Goal: Find specific page/section

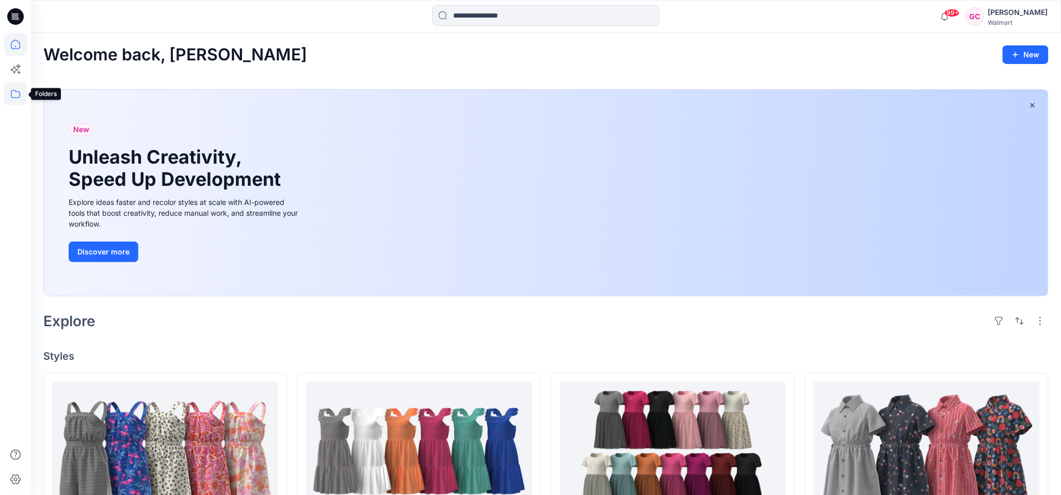
click at [15, 92] on icon at bounding box center [15, 94] width 23 height 23
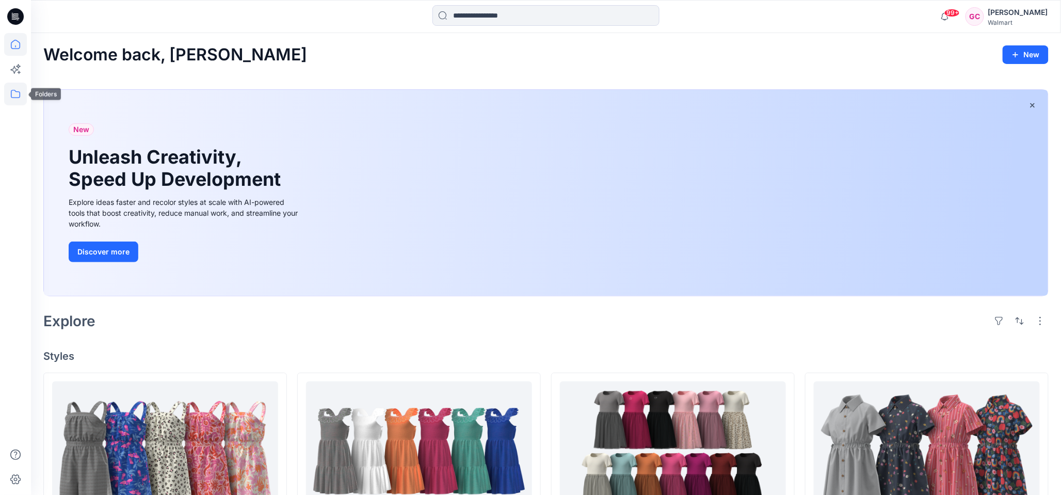
click at [9, 94] on icon at bounding box center [15, 94] width 23 height 23
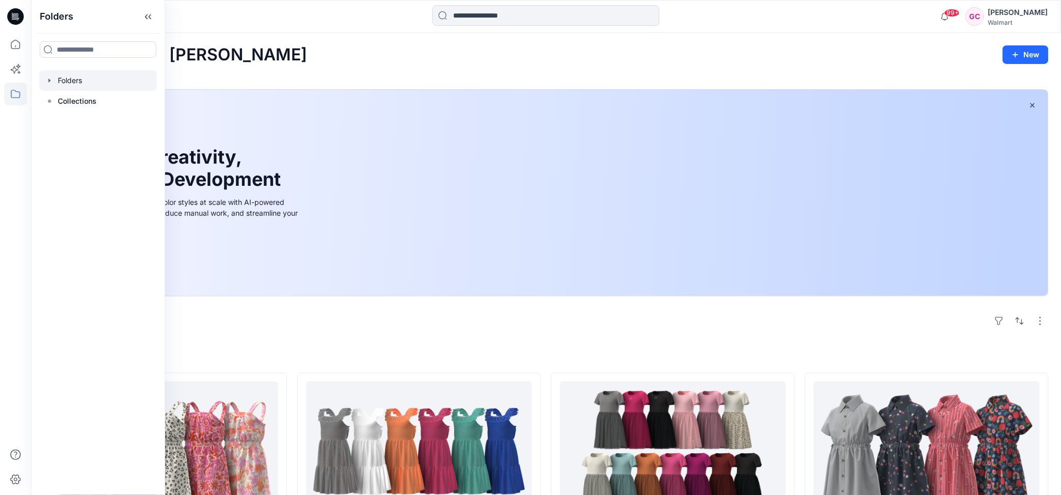
click at [75, 86] on div at bounding box center [98, 80] width 118 height 21
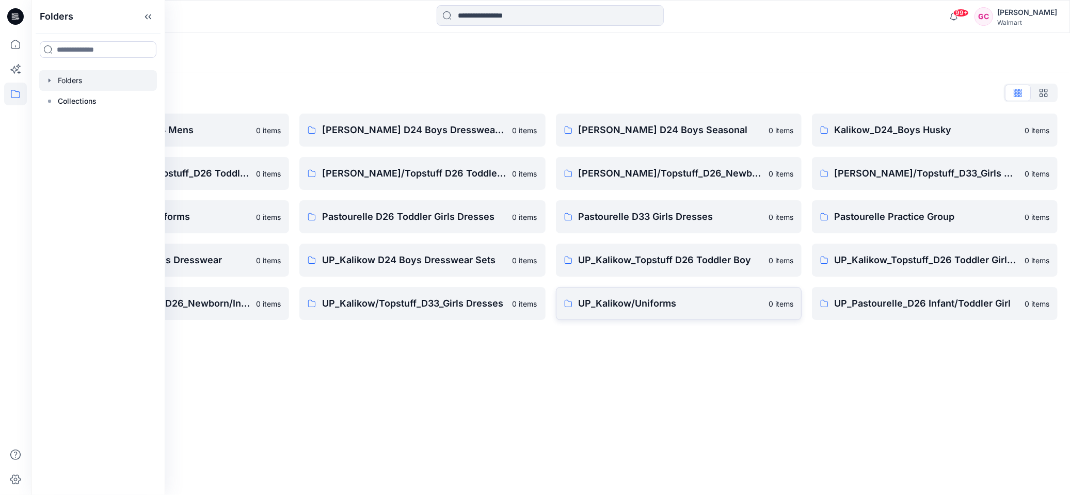
click at [625, 300] on p "UP_Kalikow/Uniforms" at bounding box center [671, 303] width 184 height 14
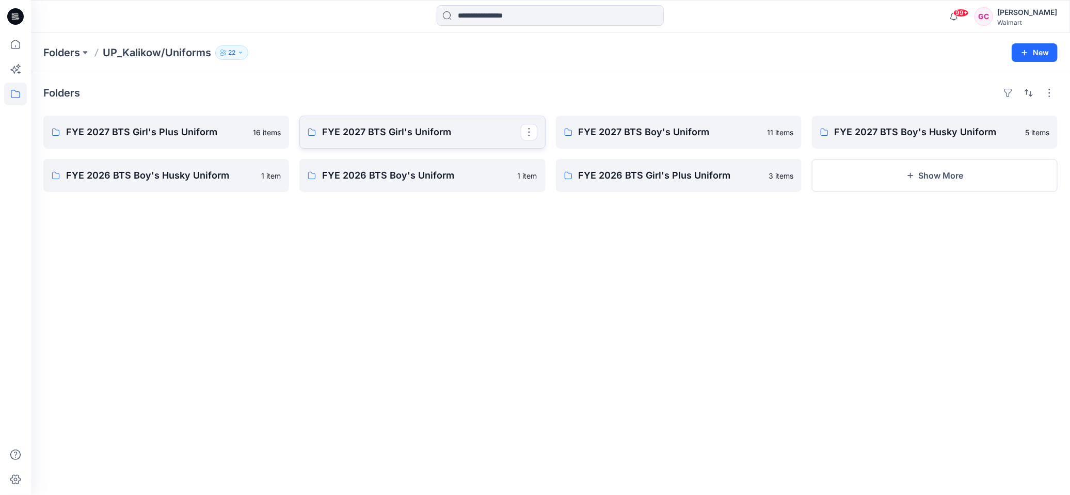
click at [408, 129] on p "FYE 2027 BTS Girl's Uniform" at bounding box center [421, 132] width 198 height 14
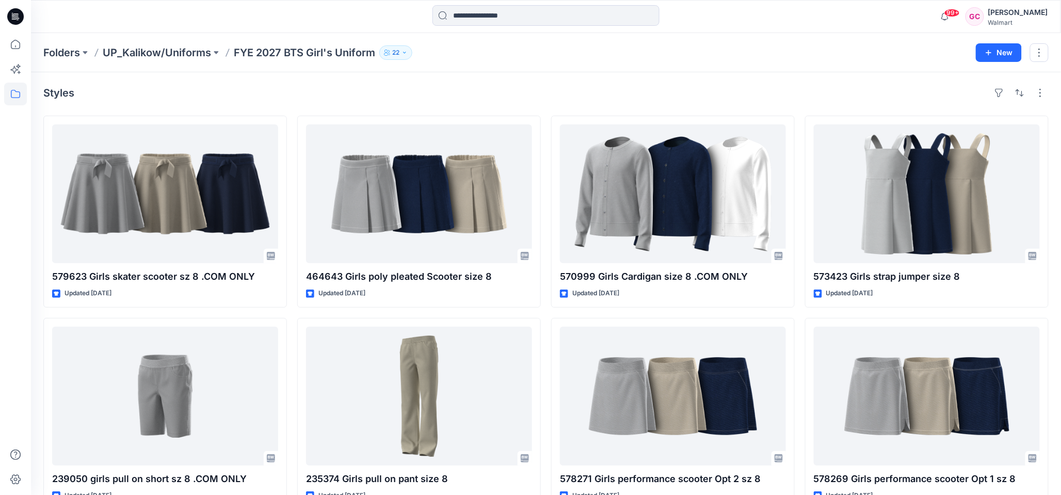
click at [736, 27] on div at bounding box center [546, 16] width 515 height 23
